Goal: Transaction & Acquisition: Purchase product/service

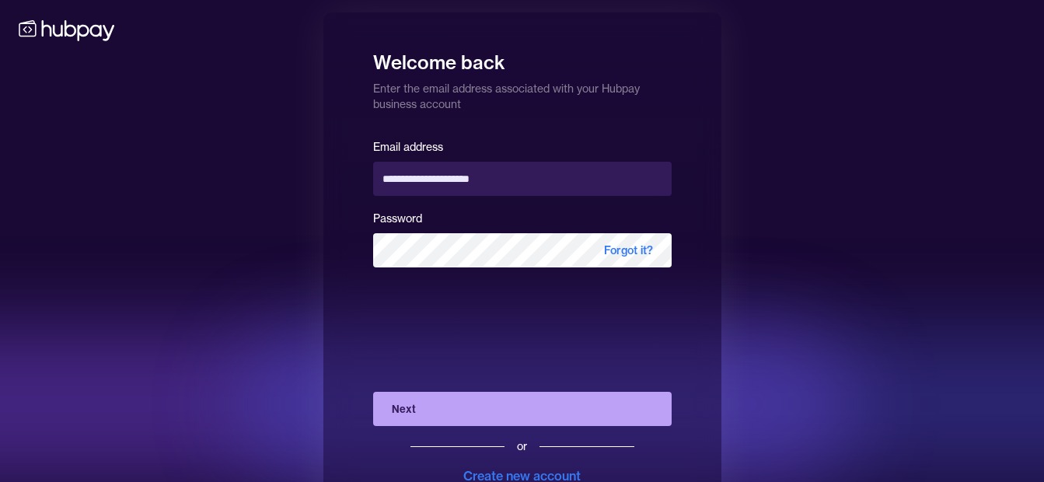
scroll to position [56, 0]
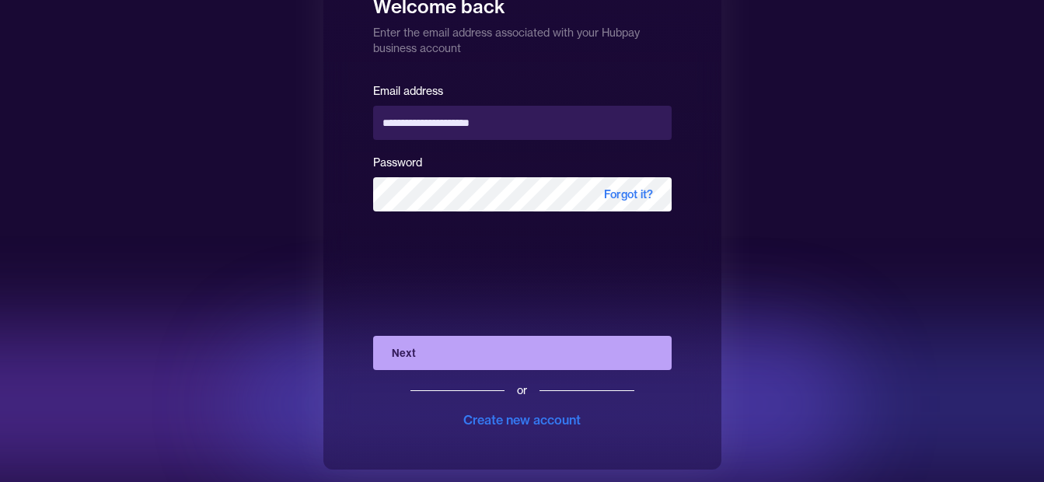
click at [410, 370] on div "or Create new account" at bounding box center [522, 399] width 298 height 59
click at [417, 357] on button "Next" at bounding box center [522, 353] width 298 height 34
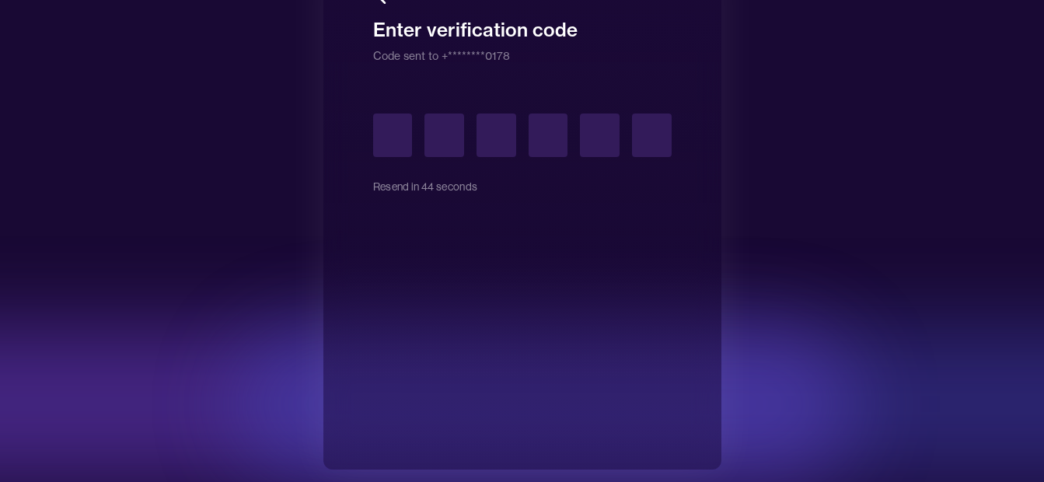
type input "*"
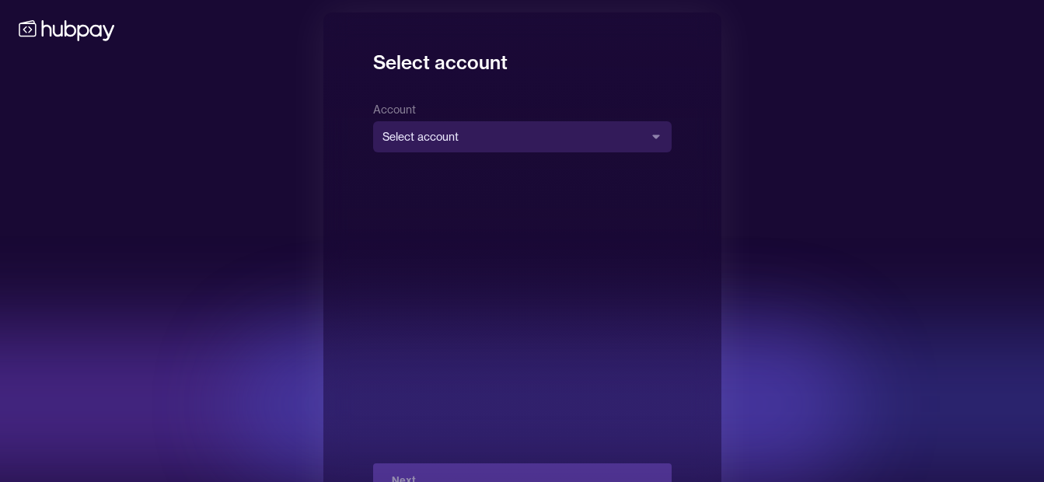
click at [513, 118] on div "**********" at bounding box center [522, 125] width 298 height 53
click at [508, 122] on body "**********" at bounding box center [527, 269] width 1055 height 538
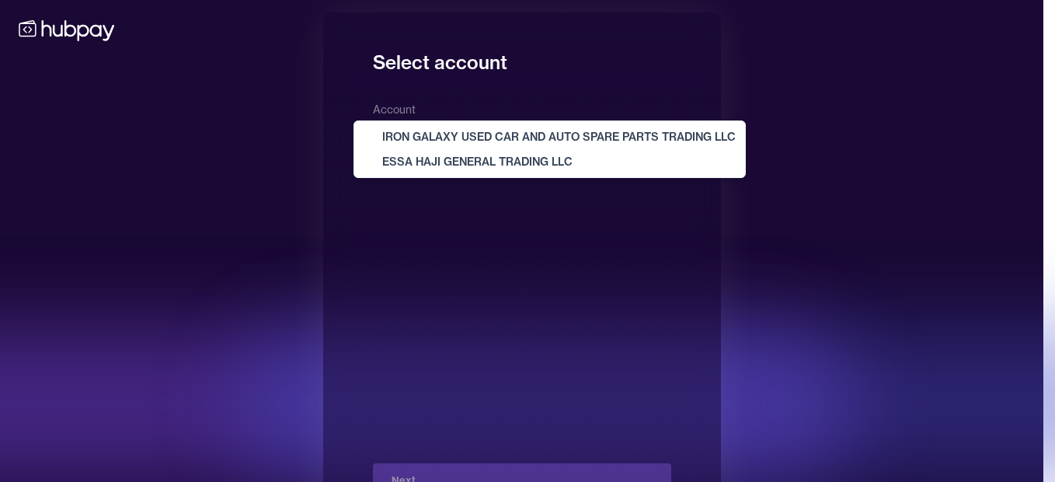
select select "**********"
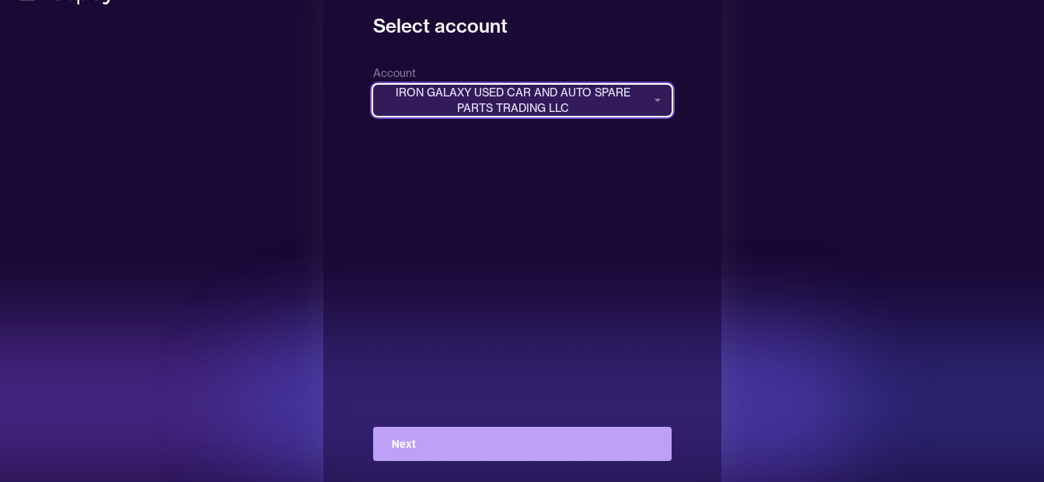
scroll to position [56, 0]
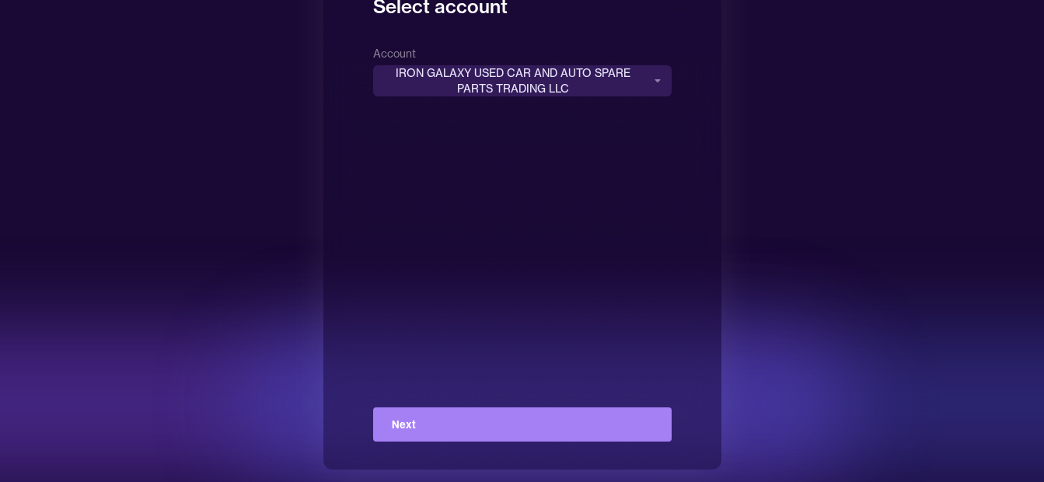
click at [490, 433] on button "Next" at bounding box center [522, 424] width 298 height 34
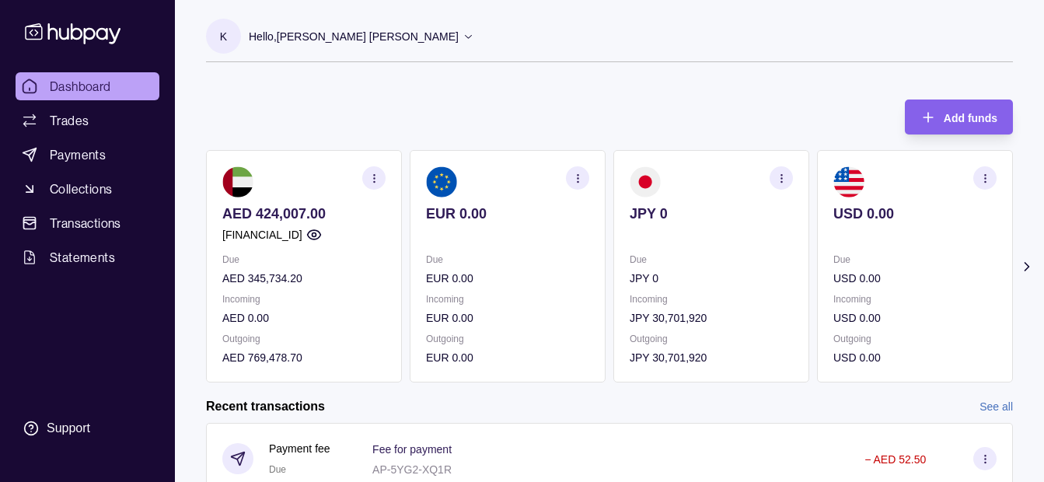
click at [383, 43] on p "Hello, [PERSON_NAME] [PERSON_NAME]" at bounding box center [354, 36] width 210 height 17
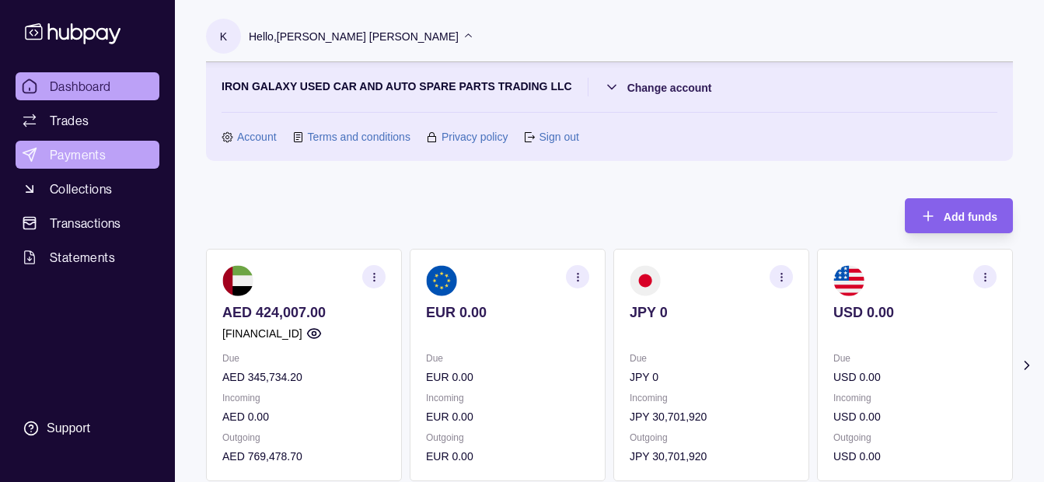
click at [96, 152] on span "Payments" at bounding box center [78, 154] width 56 height 19
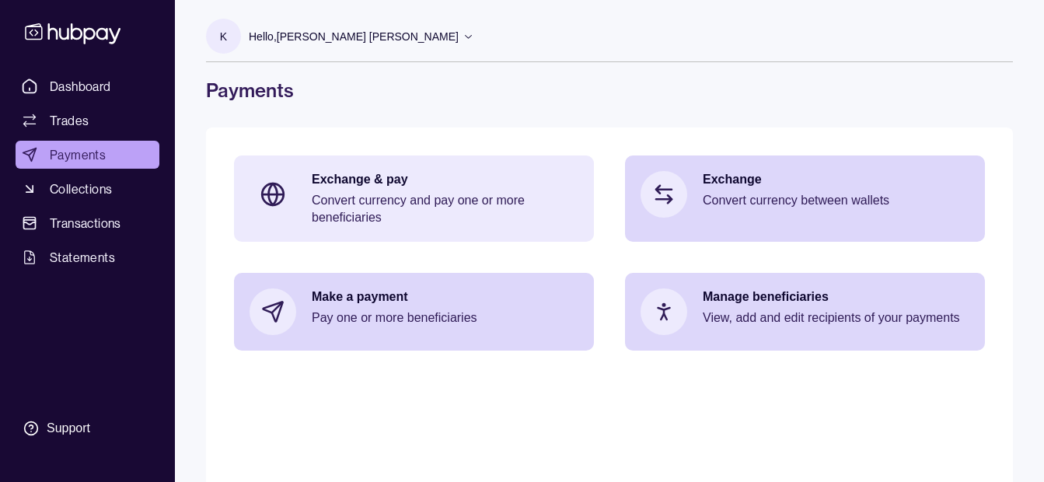
click at [370, 193] on p "Convert currency and pay one or more beneficiaries" at bounding box center [445, 209] width 267 height 34
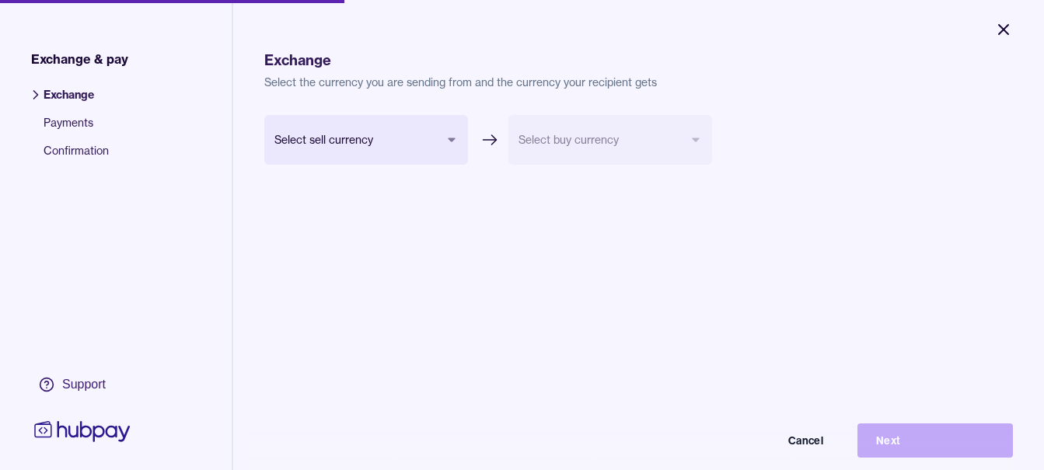
click at [1002, 33] on icon "Close" at bounding box center [1003, 29] width 19 height 19
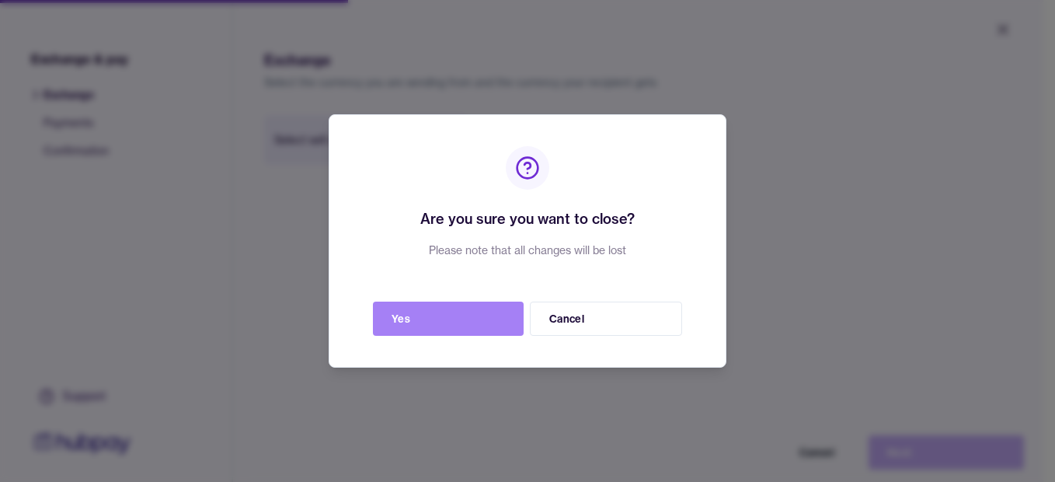
click at [414, 315] on button "Yes" at bounding box center [448, 319] width 151 height 34
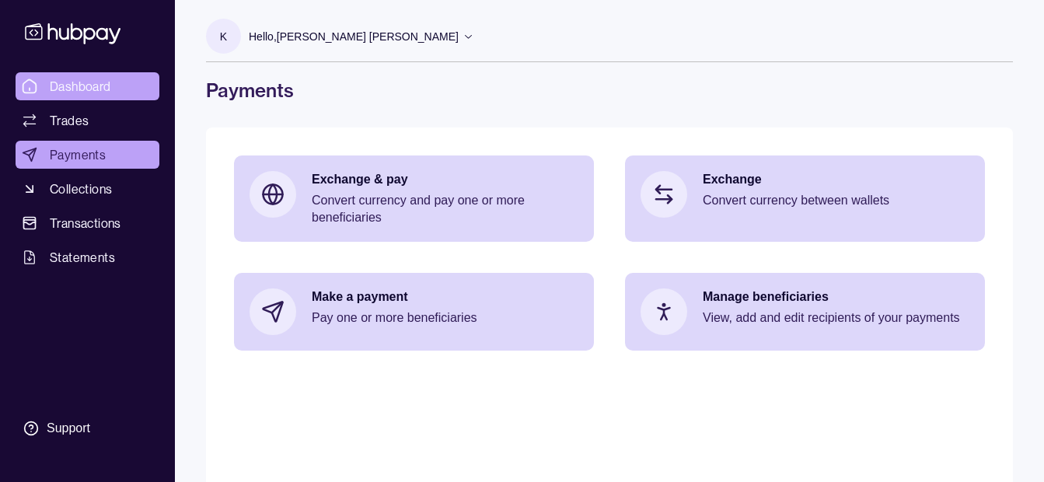
click at [113, 88] on link "Dashboard" at bounding box center [88, 86] width 144 height 28
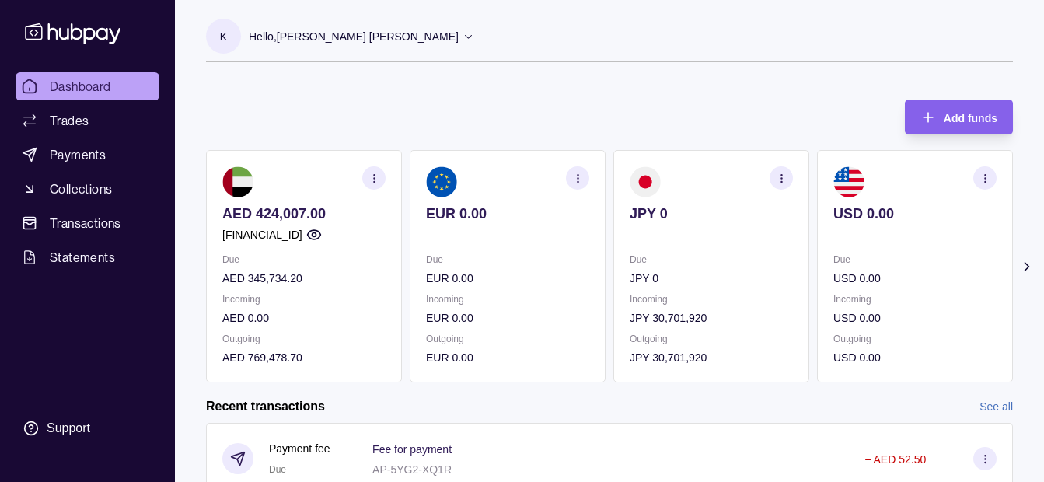
click at [384, 32] on p "Hello, [PERSON_NAME] [PERSON_NAME]" at bounding box center [354, 36] width 210 height 17
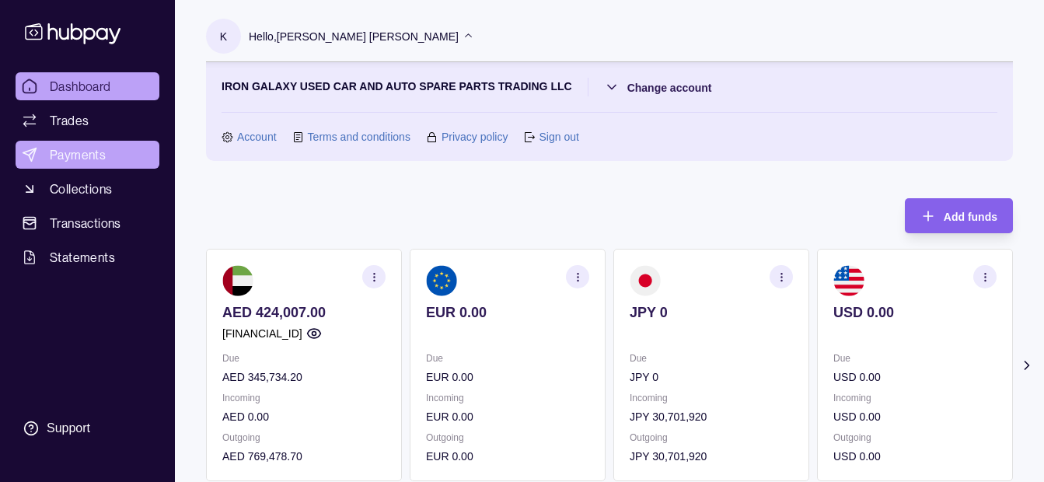
click at [91, 156] on span "Payments" at bounding box center [78, 154] width 56 height 19
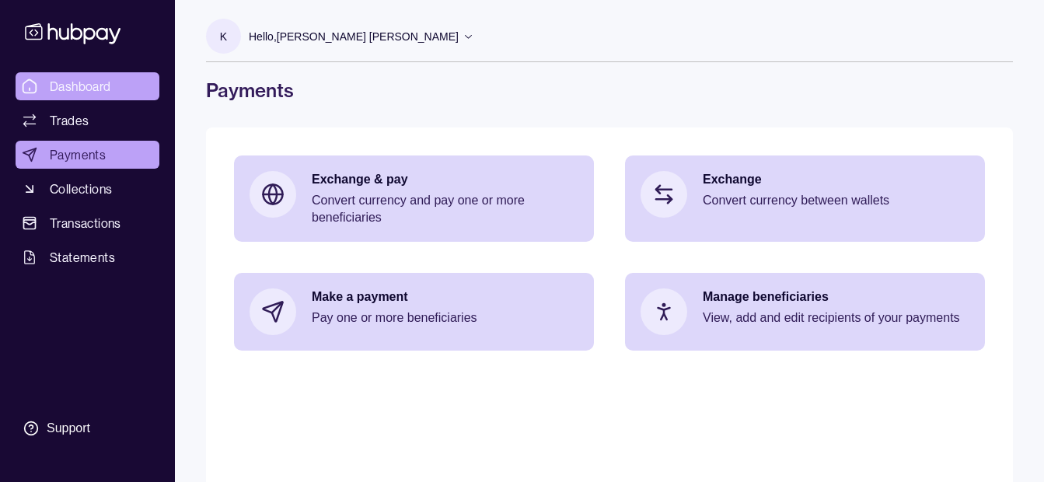
click at [101, 77] on span "Dashboard" at bounding box center [80, 86] width 61 height 19
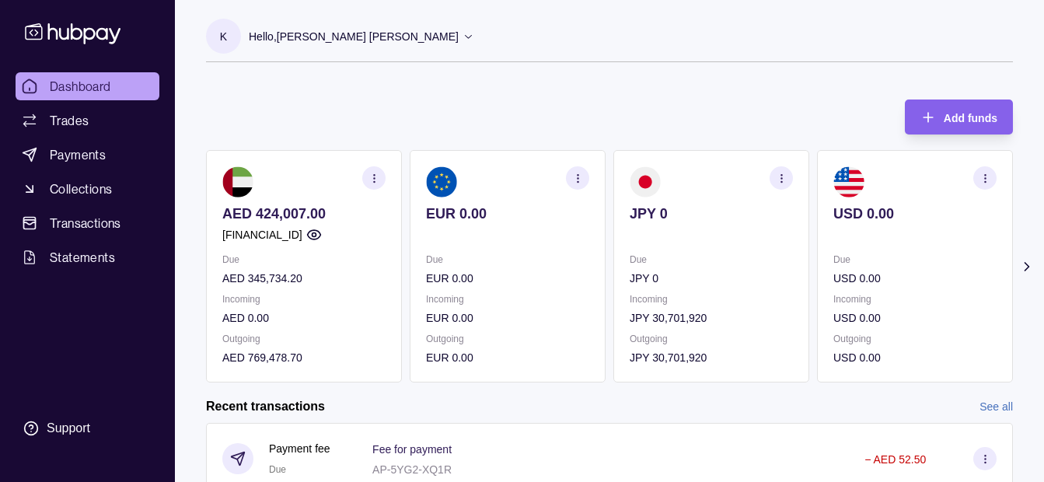
click at [298, 37] on p "Hello, [PERSON_NAME] [PERSON_NAME]" at bounding box center [354, 36] width 210 height 17
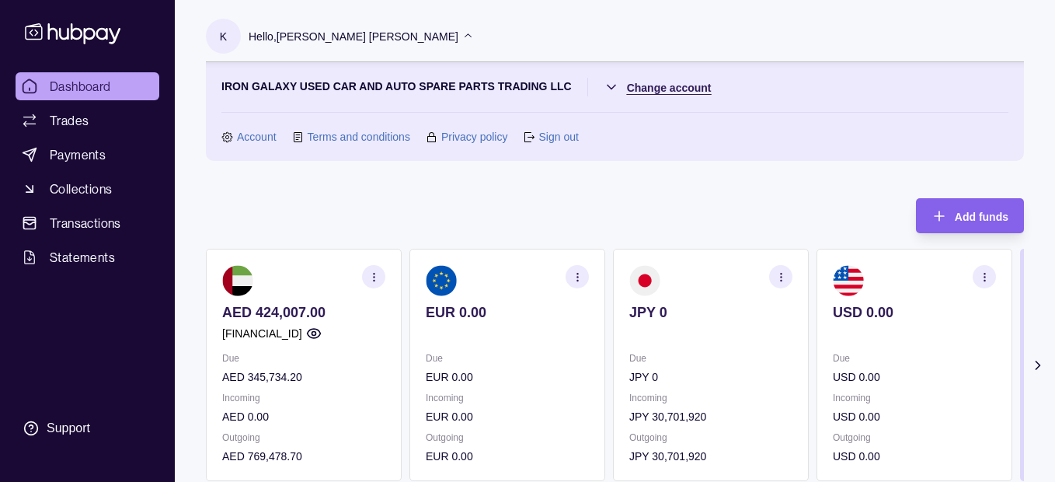
click at [651, 86] on html "Dashboard Trades Payments Collections Transactions Statements Support K Hello, …" at bounding box center [527, 463] width 1055 height 926
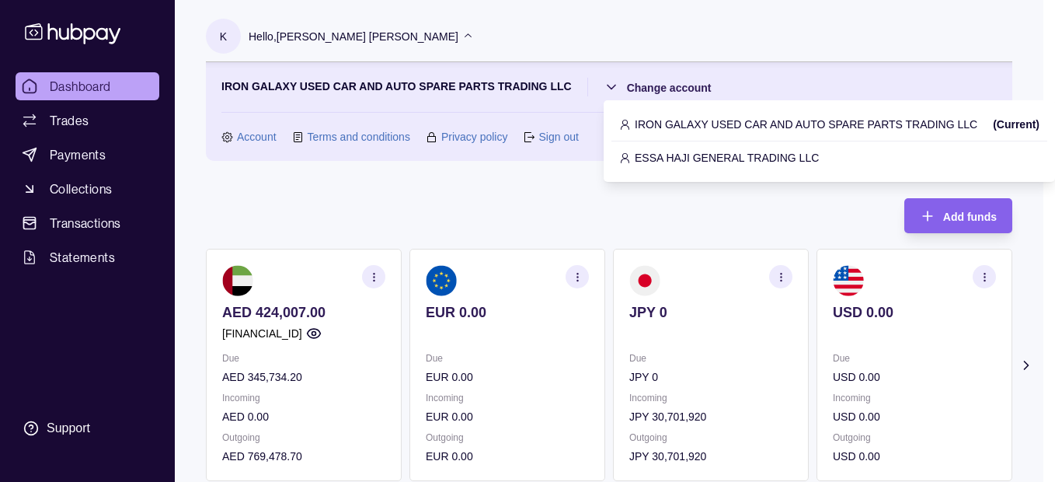
click at [660, 152] on p "ESSA HAJI GENERAL TRADING LLC" at bounding box center [727, 157] width 184 height 17
